Goal: Check status: Check status

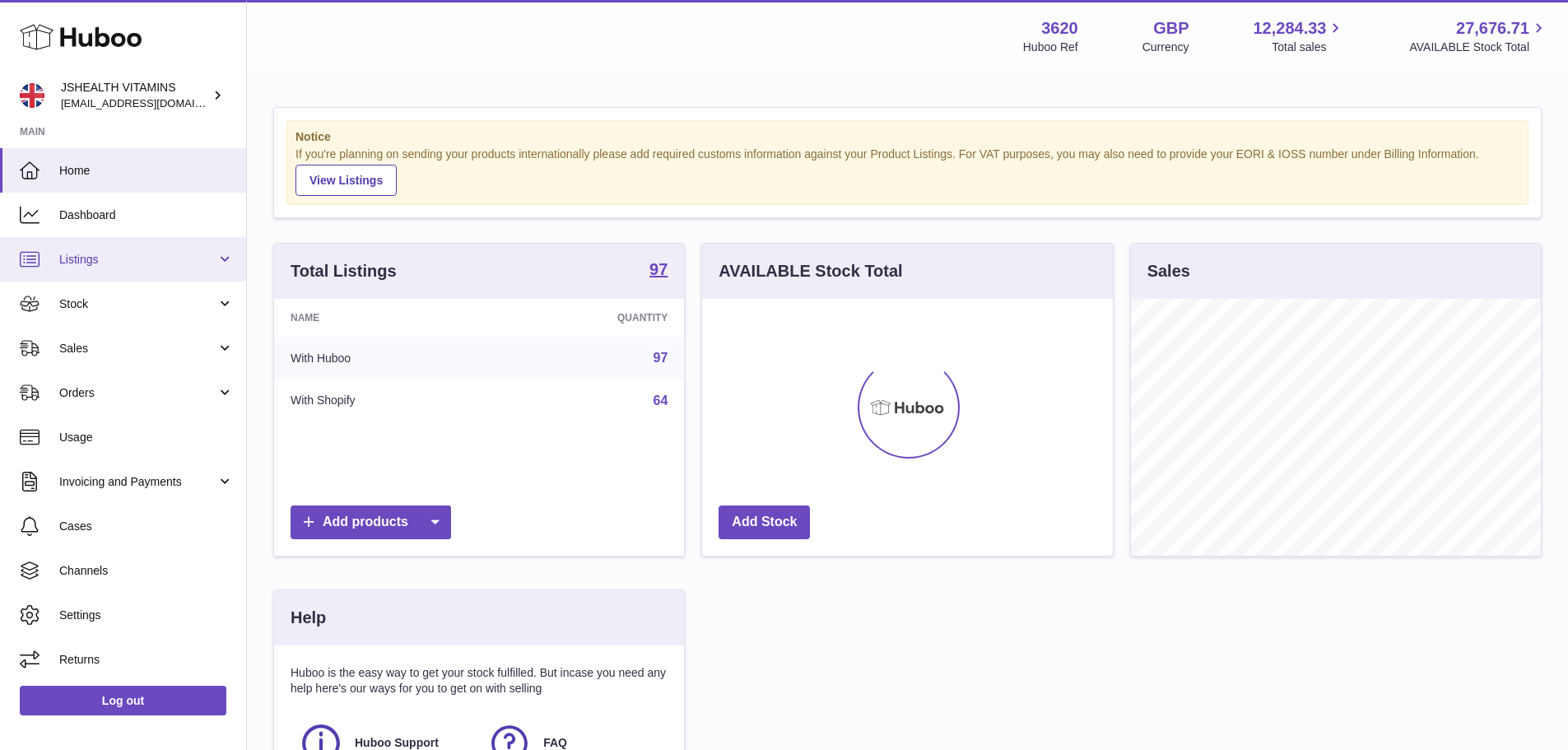
scroll to position [257, 410]
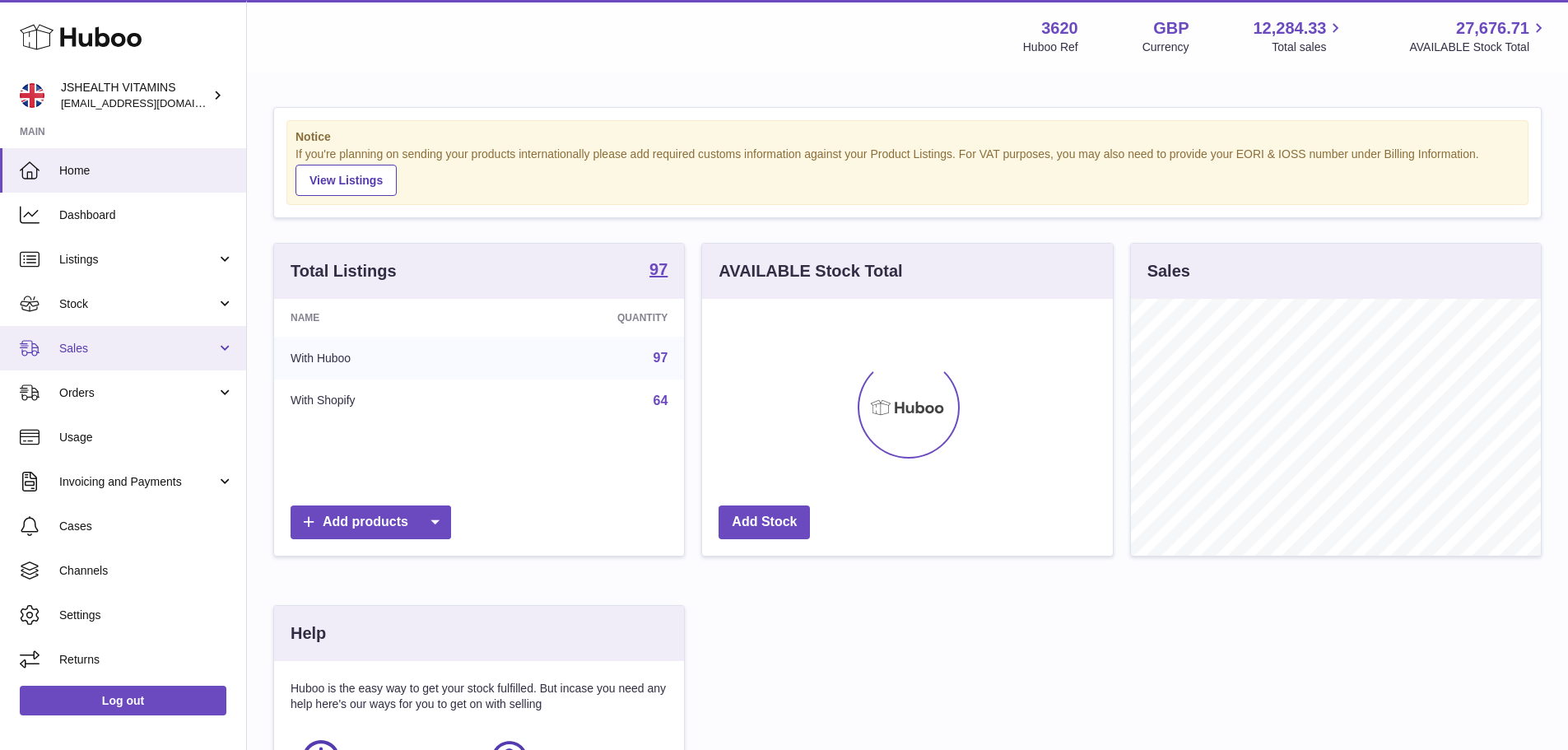
click at [106, 348] on span "Sales" at bounding box center [137, 349] width 157 height 16
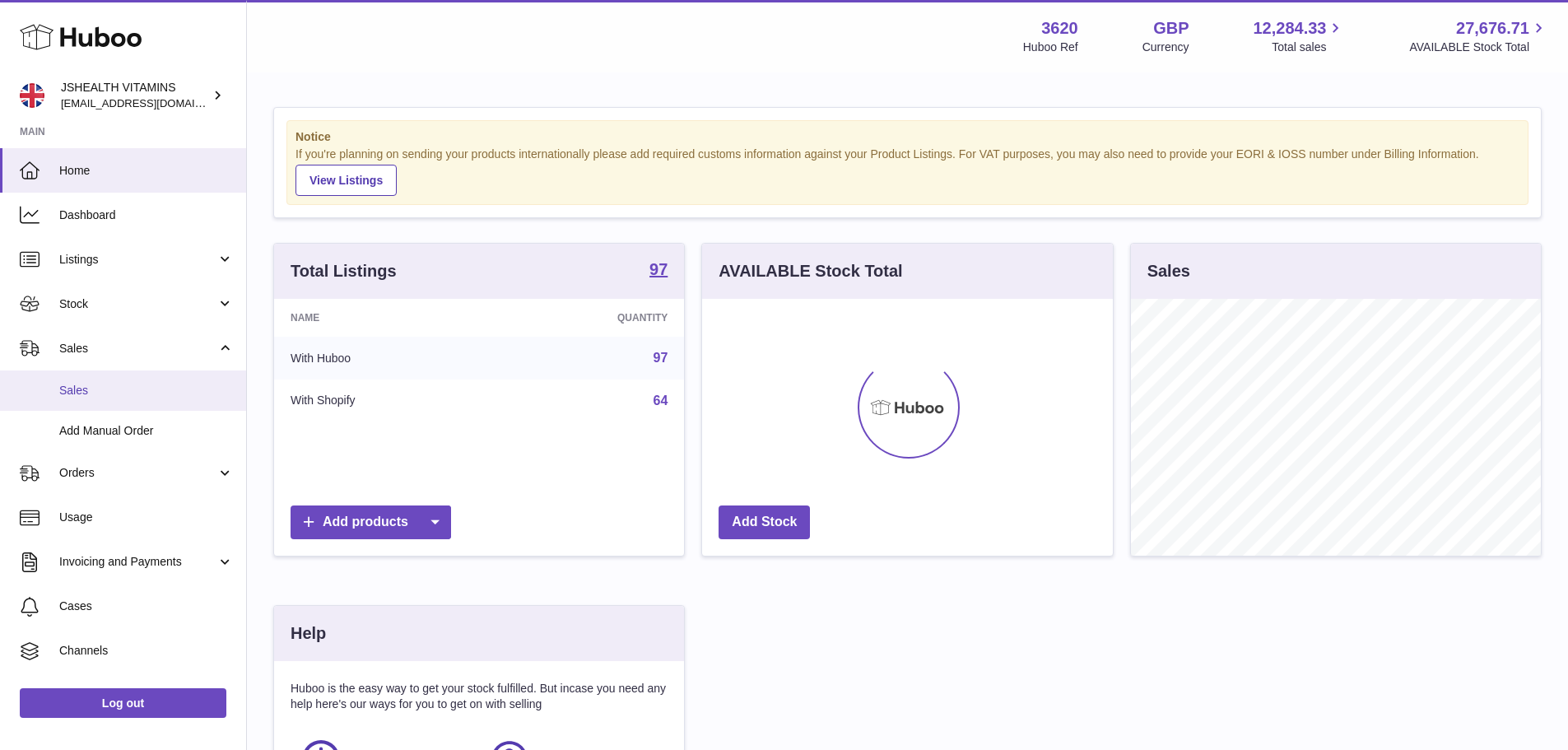
click at [140, 380] on link "Sales" at bounding box center [123, 390] width 246 height 41
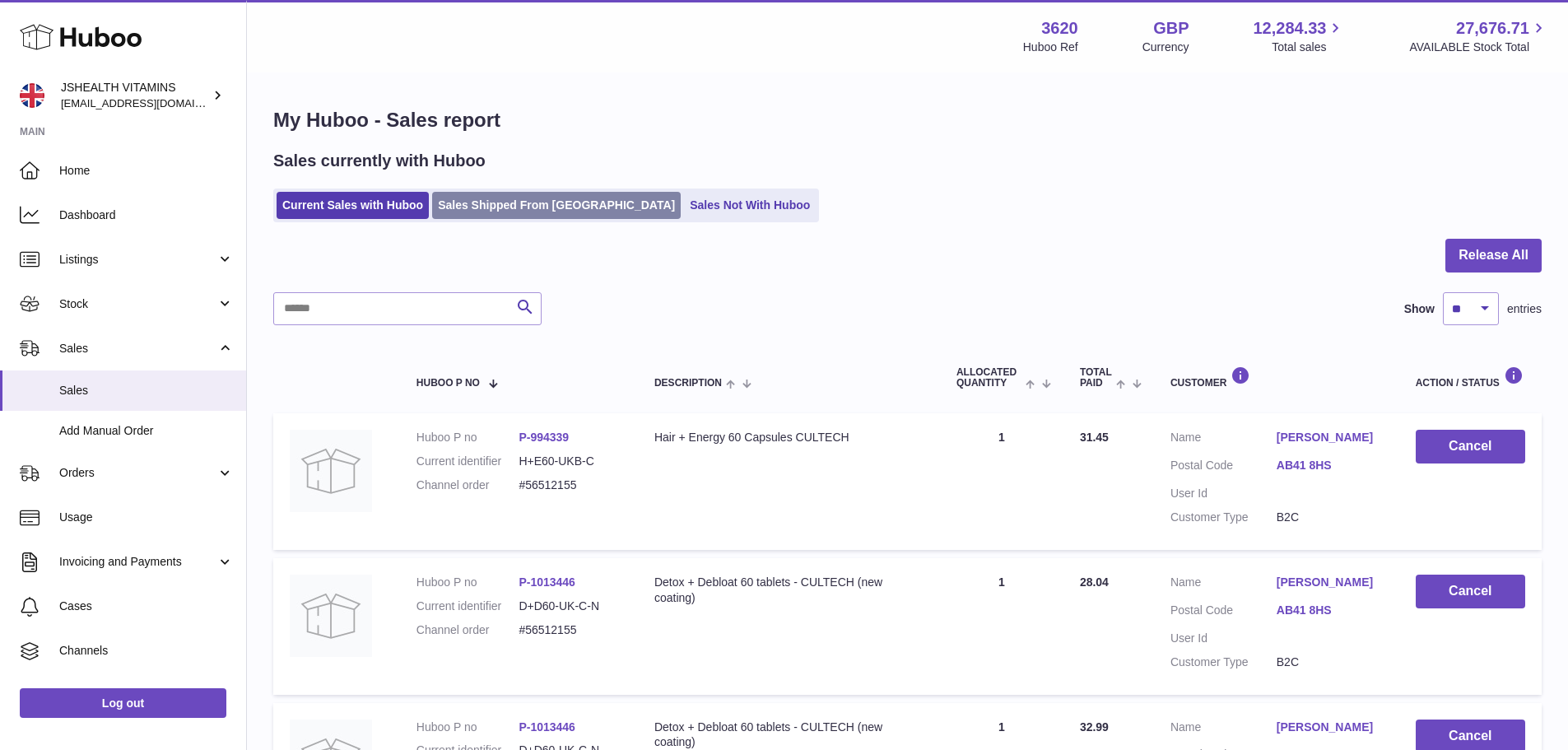
click at [519, 207] on link "Sales Shipped From [GEOGRAPHIC_DATA]" at bounding box center [556, 205] width 248 height 27
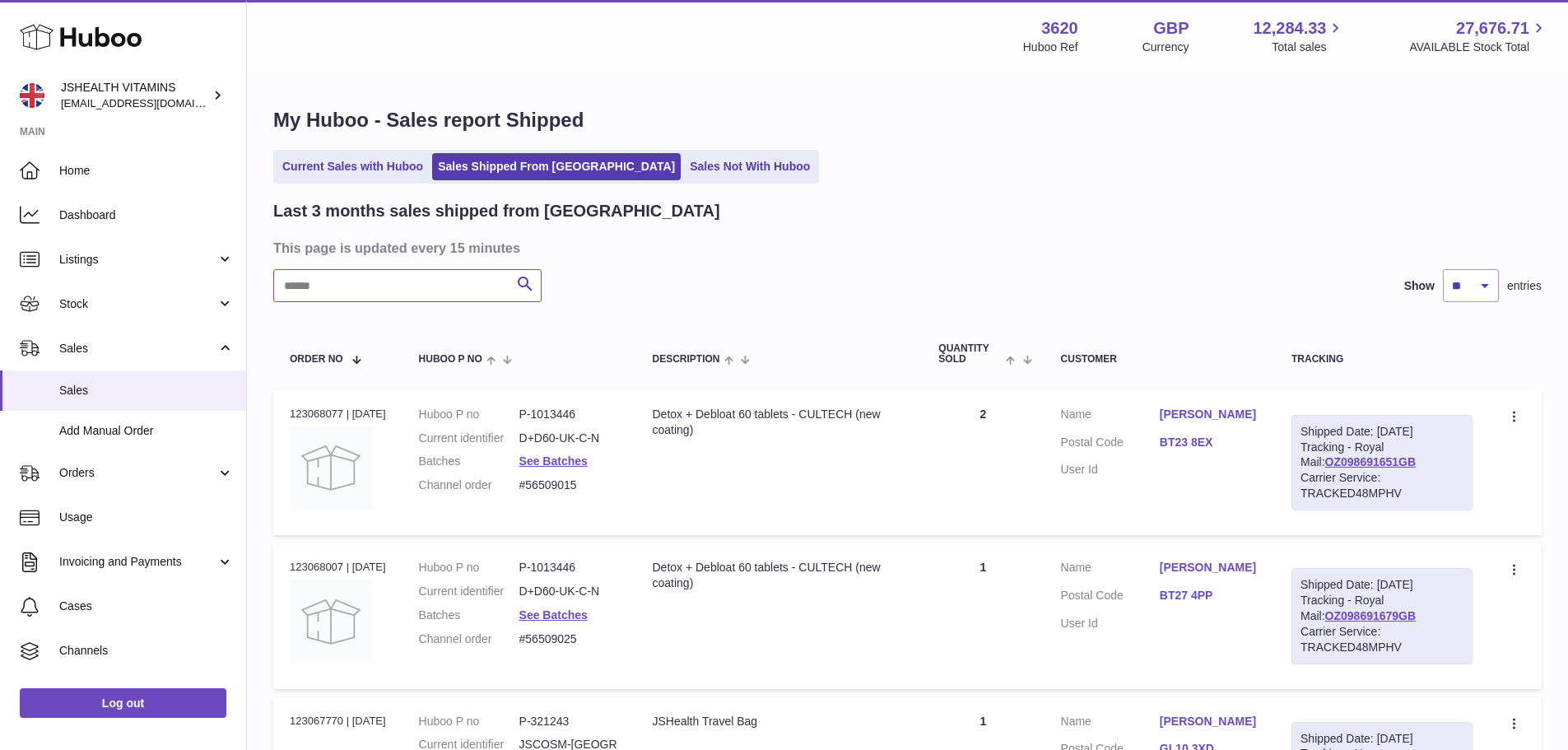
click at [437, 287] on input "text" at bounding box center [406, 285] width 268 height 33
paste input "******"
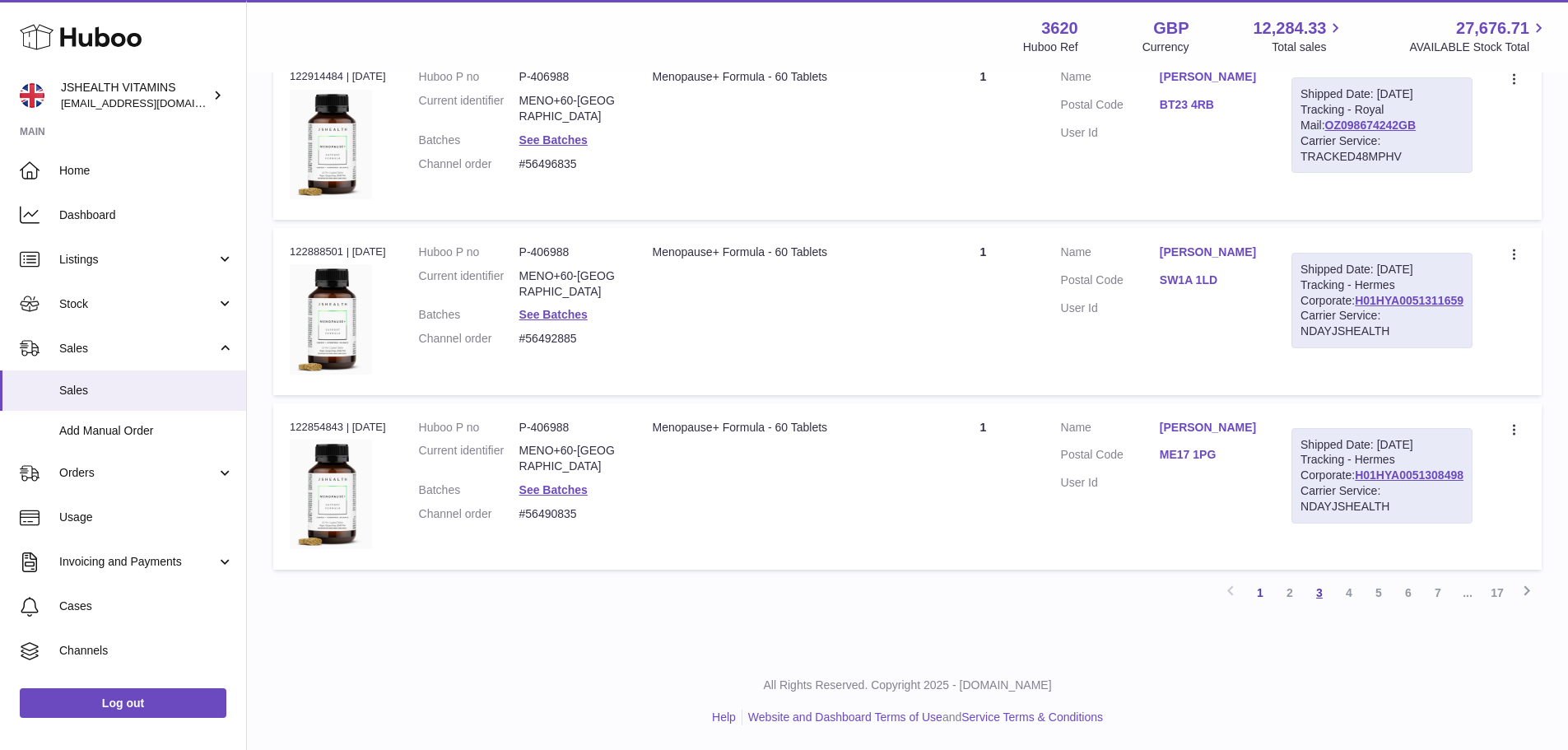
type input "******"
click at [1306, 594] on link "3" at bounding box center [1320, 593] width 30 height 30
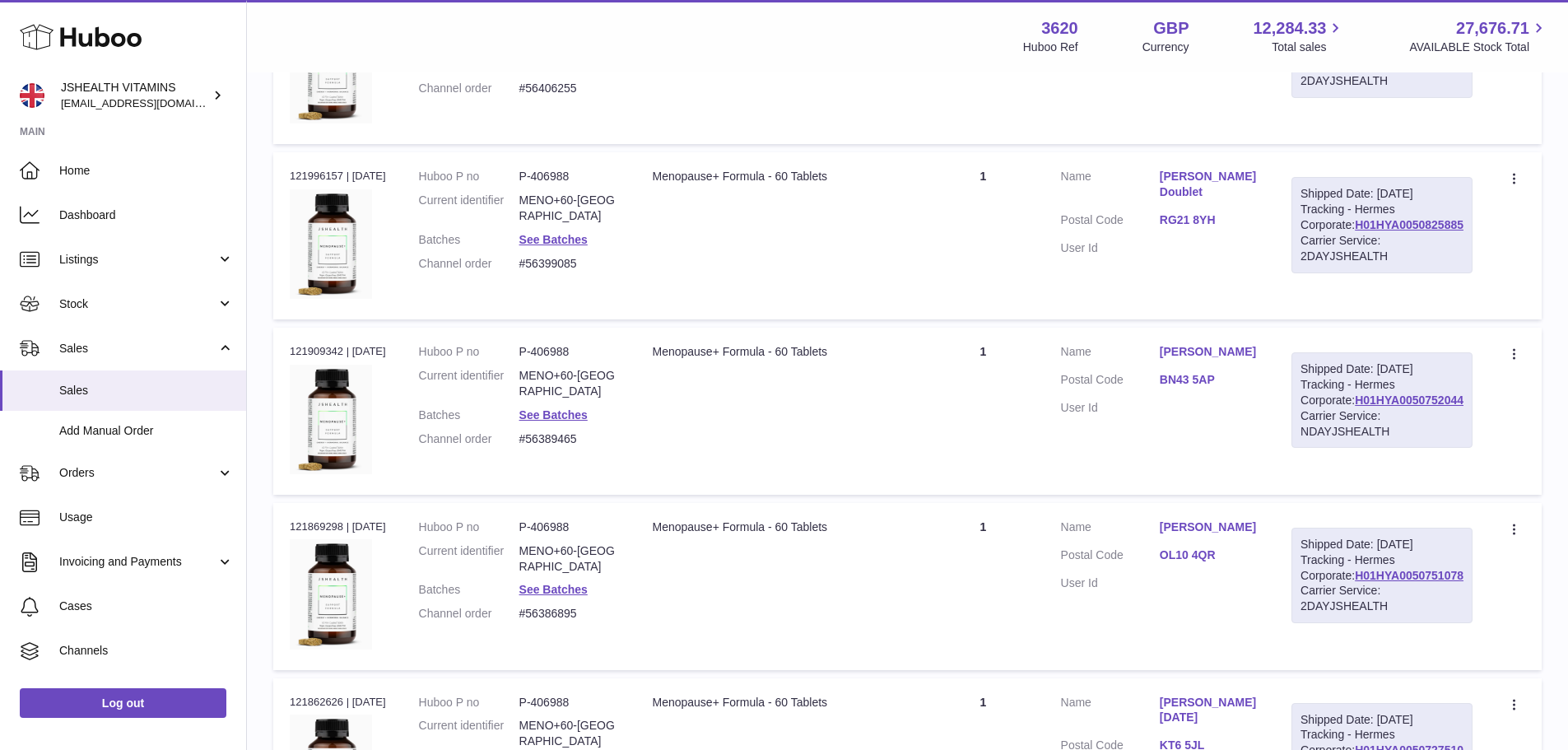
scroll to position [1657, 0]
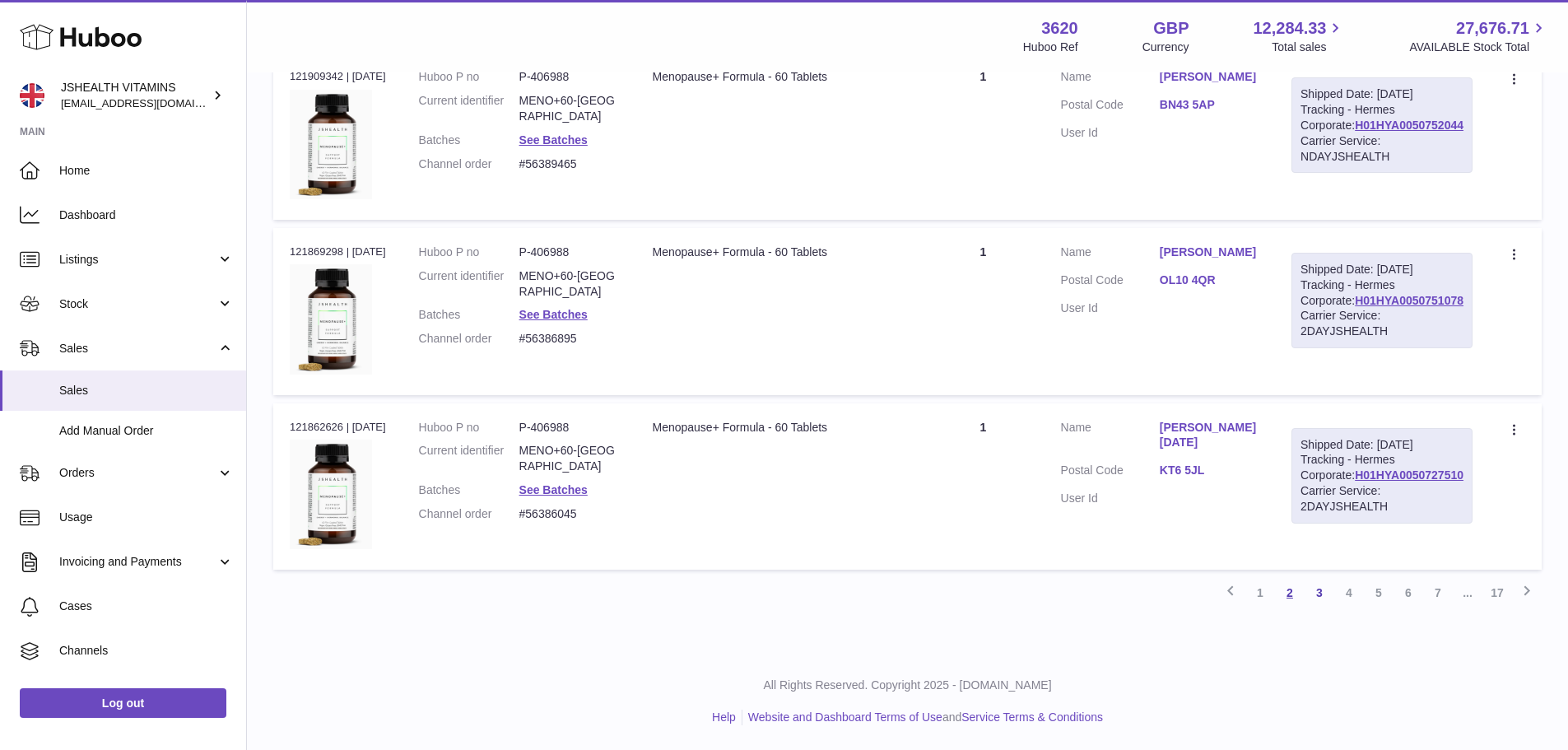
click at [1278, 592] on link "2" at bounding box center [1290, 593] width 30 height 30
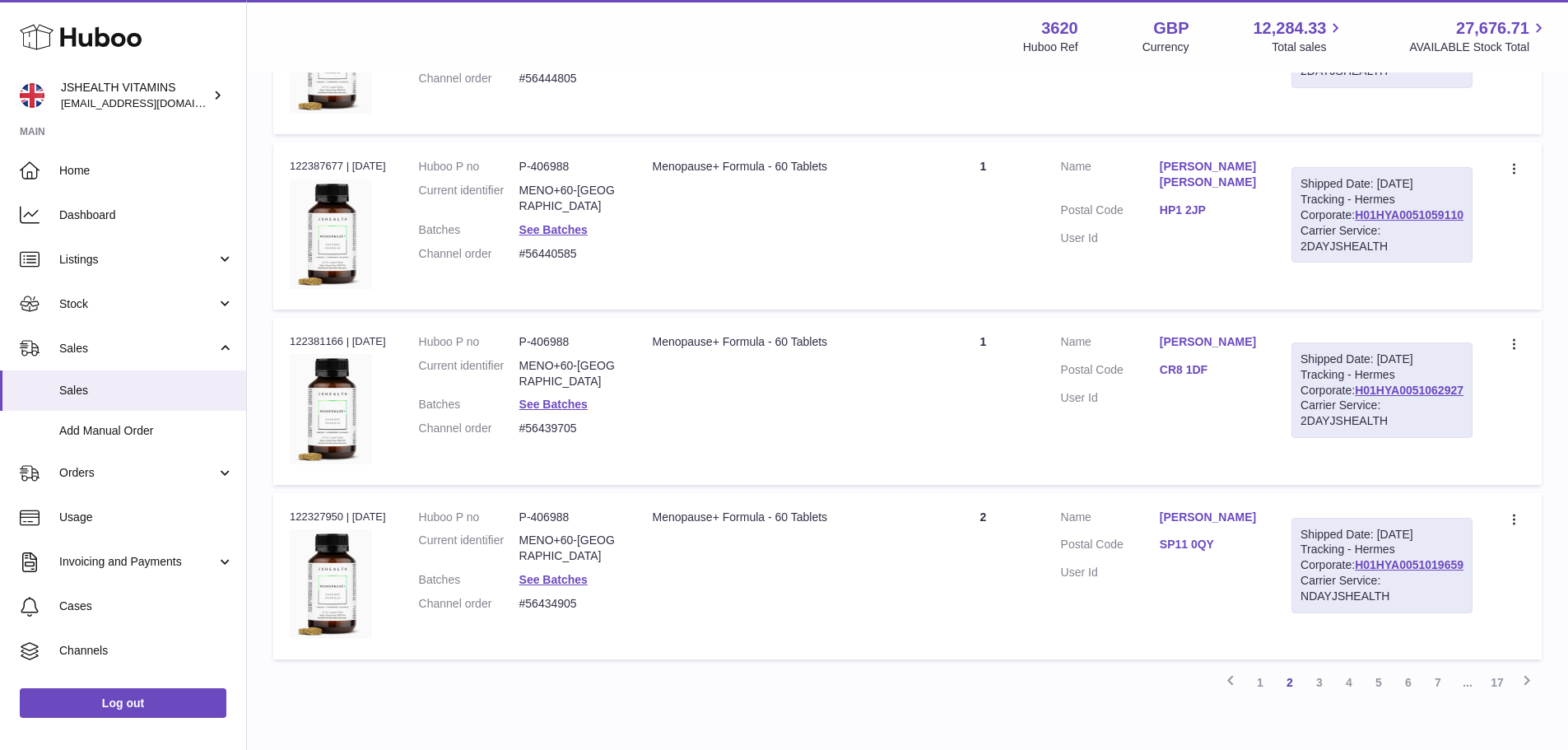
scroll to position [1637, 0]
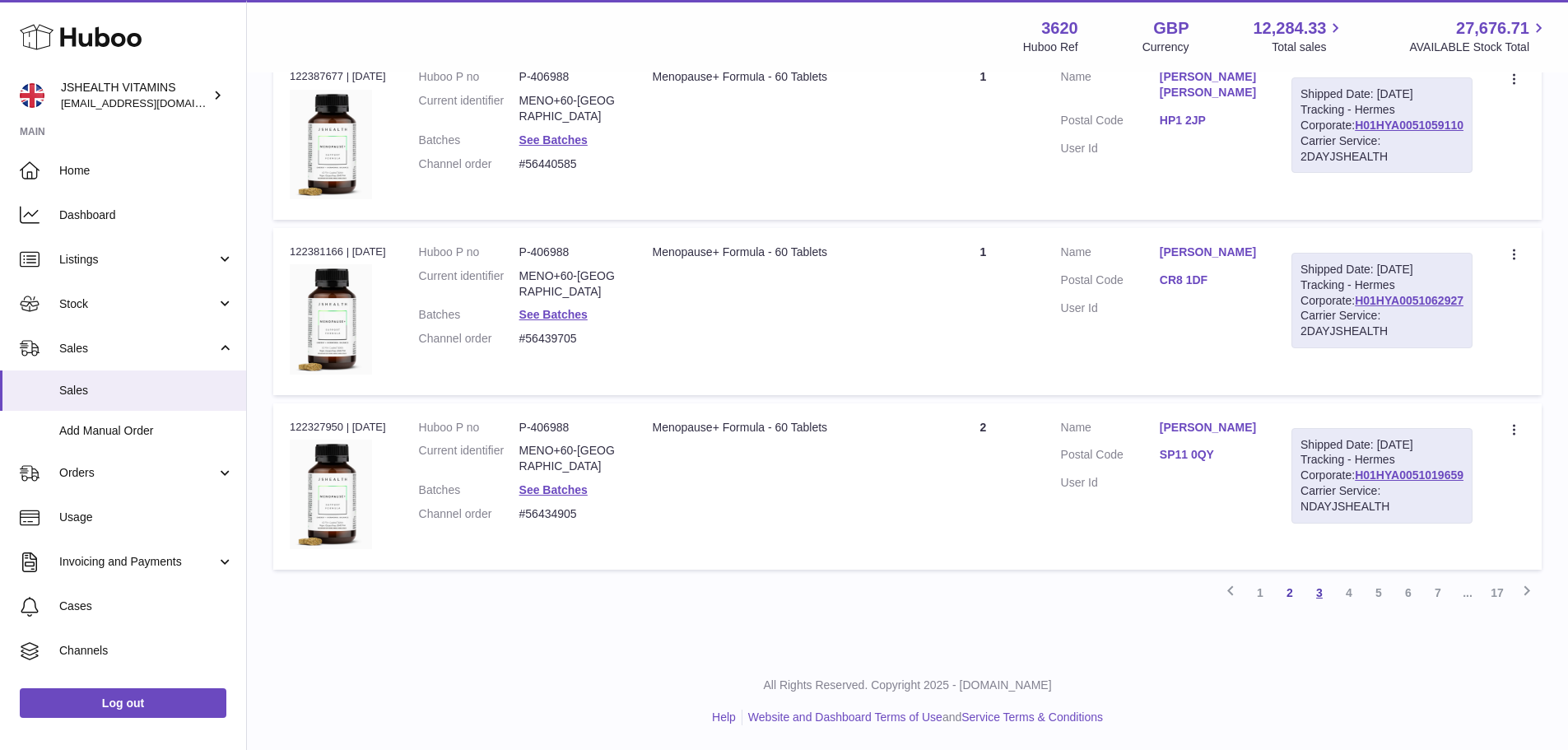
click at [1330, 607] on link "3" at bounding box center [1320, 593] width 30 height 30
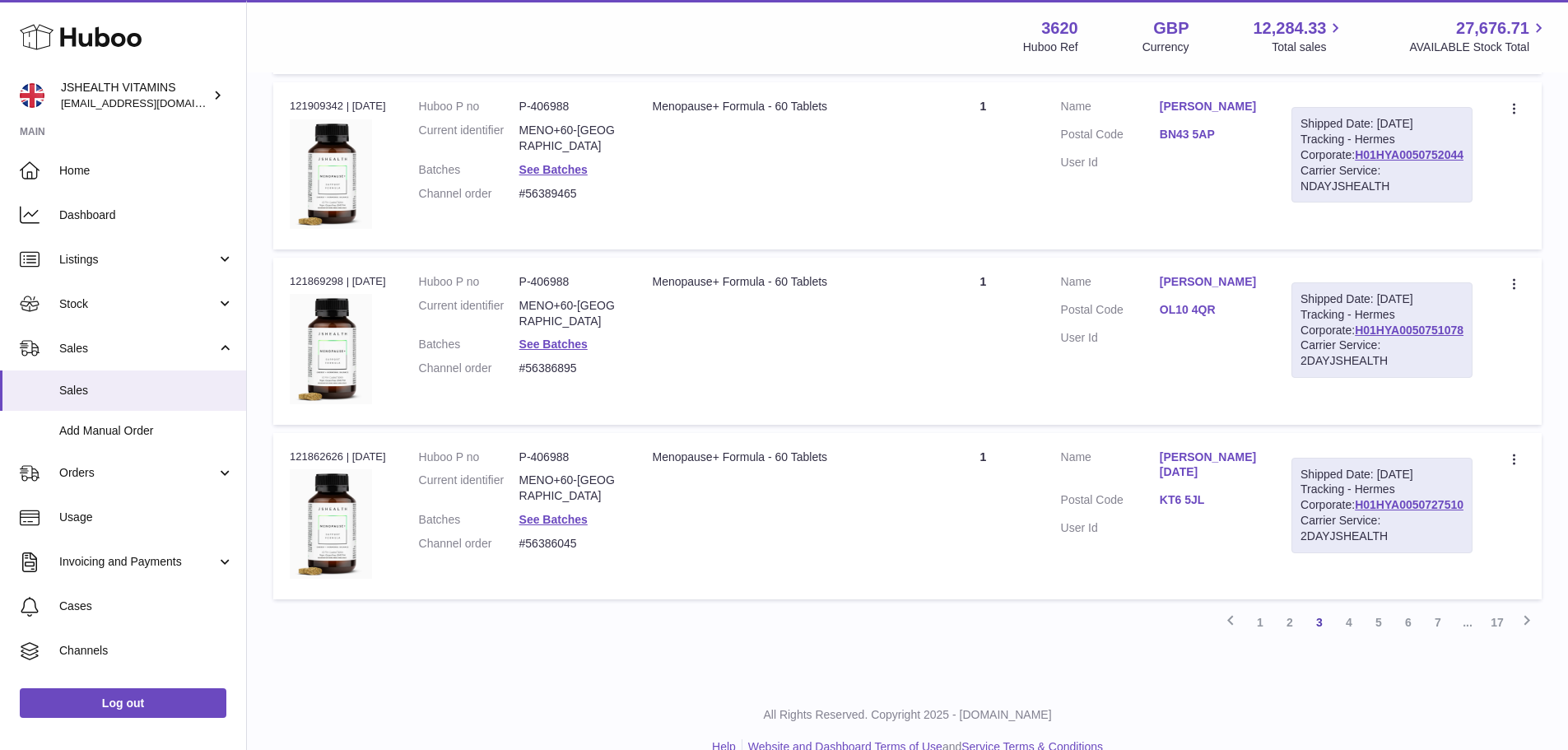
scroll to position [1555, 0]
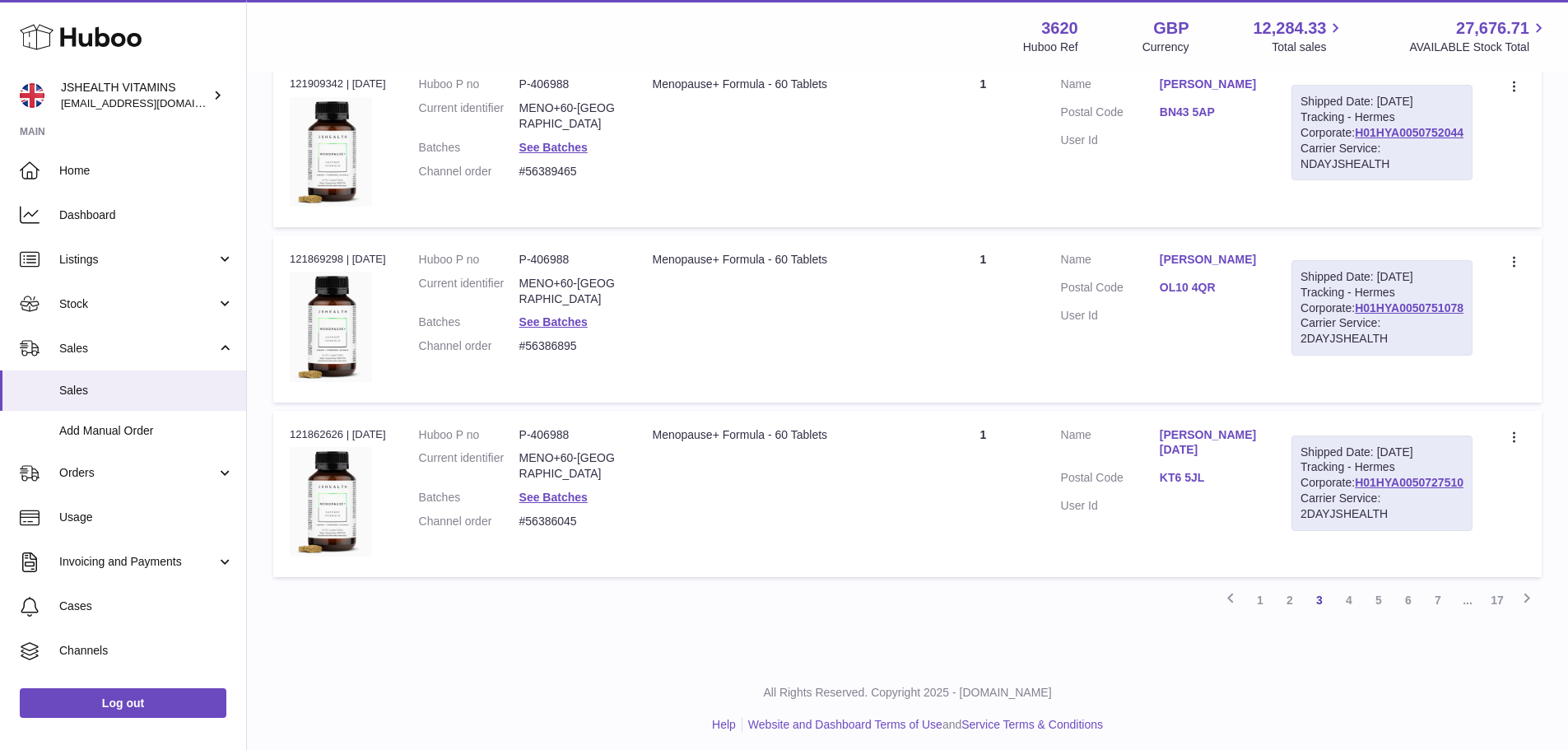
click at [996, 227] on td "Quantity 1" at bounding box center [983, 143] width 122 height 167
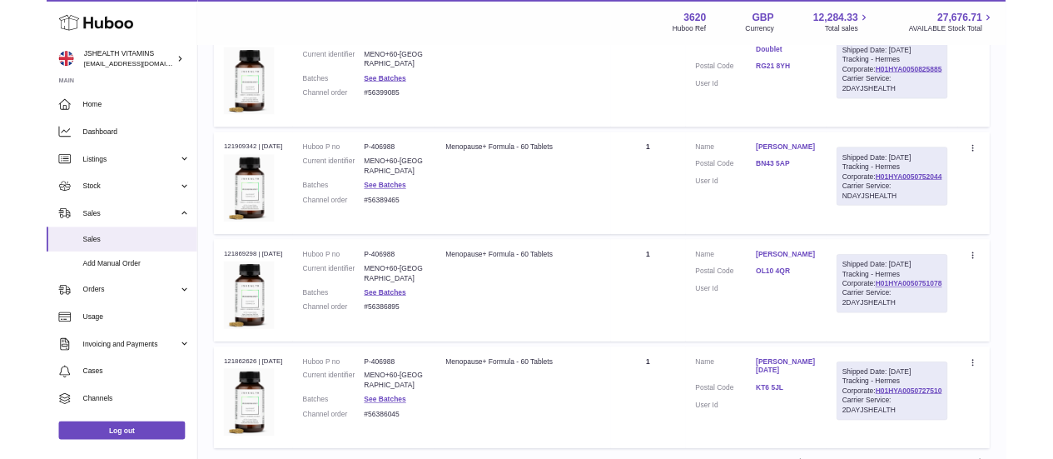
scroll to position [1407, 0]
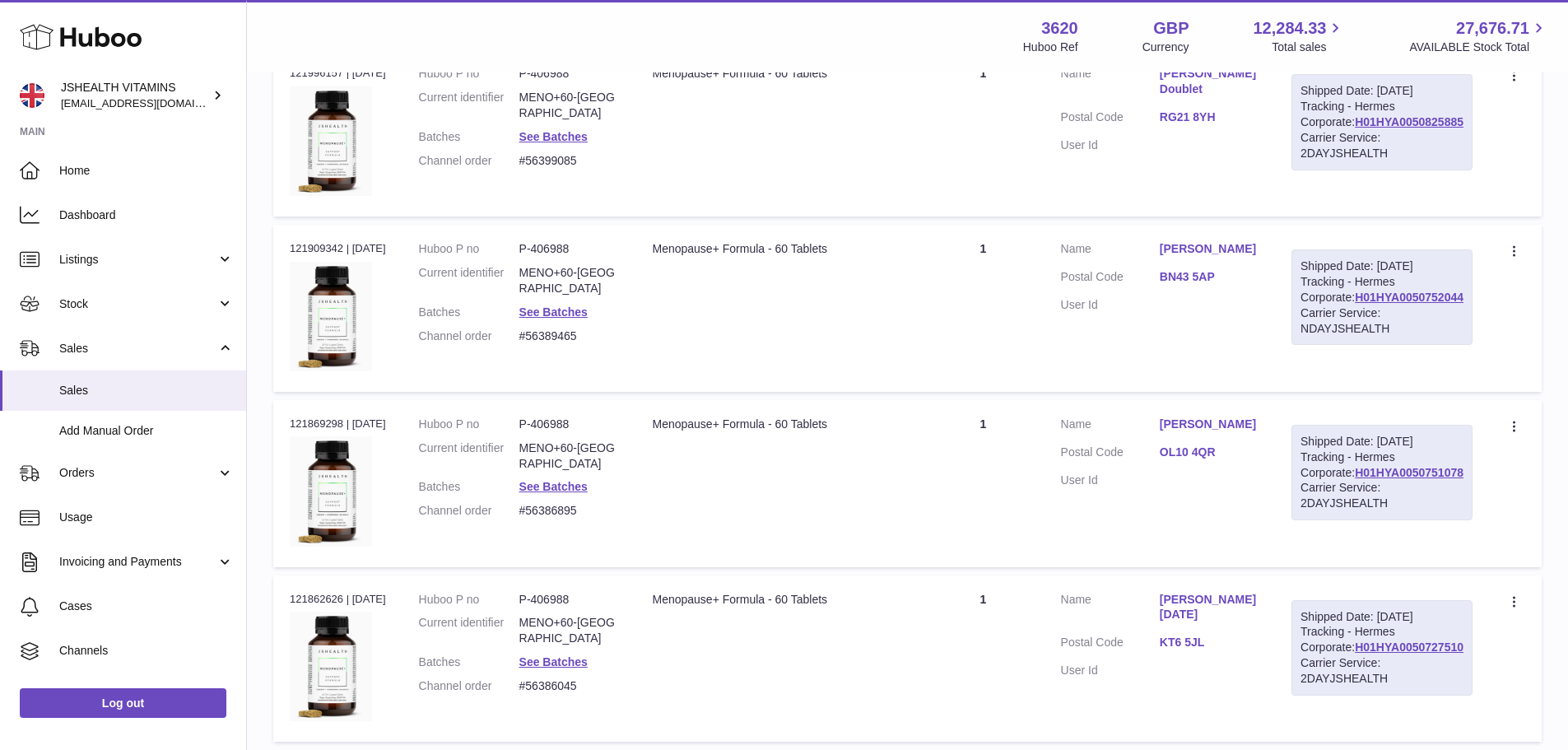
click at [550, 257] on dd "P-406988" at bounding box center [569, 249] width 101 height 16
copy dd "406988"
click at [922, 352] on td "Description Menopause+ Formula - 60 Tablets" at bounding box center [779, 307] width 287 height 167
